Goal: Information Seeking & Learning: Learn about a topic

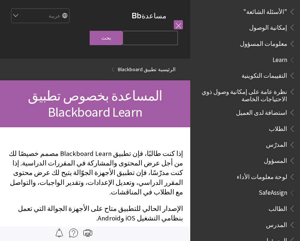
scroll to position [417, 0]
click at [283, 235] on span "المسؤول" at bounding box center [275, 240] width 23 height 10
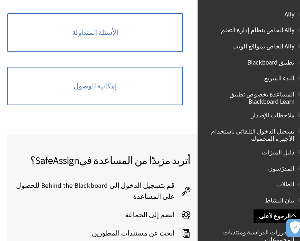
scroll to position [498, 0]
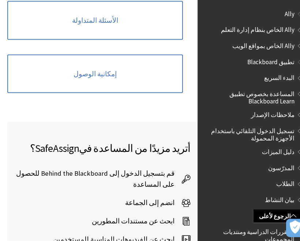
click at [159, 168] on span "قم بتسجيل الدخول إلى Behind the Blackboard للحصول على المساعدة" at bounding box center [90, 179] width 167 height 22
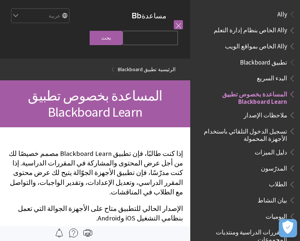
scroll to position [76, 0]
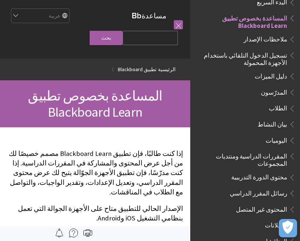
click at [155, 9] on div "مساعدة Blackboard مساعدة Bb English عربية Català Cymraeg Deutsch Español Suomi …" at bounding box center [95, 29] width 191 height 59
click at [156, 8] on div "مساعدة Blackboard مساعدة Bb English عربية Català Cymraeg Deutsch Español Suomi …" at bounding box center [95, 29] width 191 height 59
